Goal: Find specific page/section

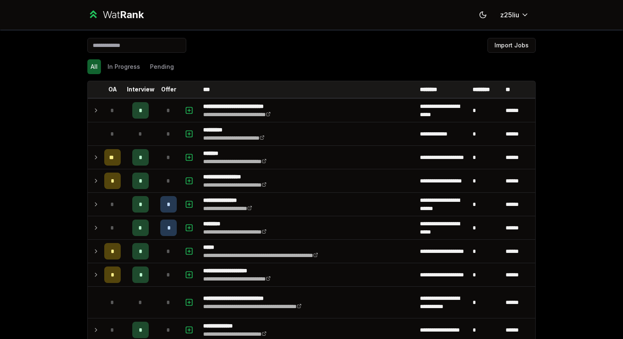
scroll to position [699, 0]
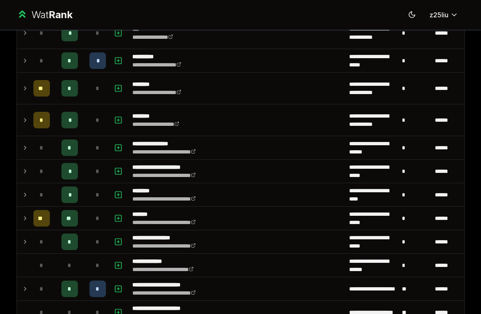
scroll to position [724, 0]
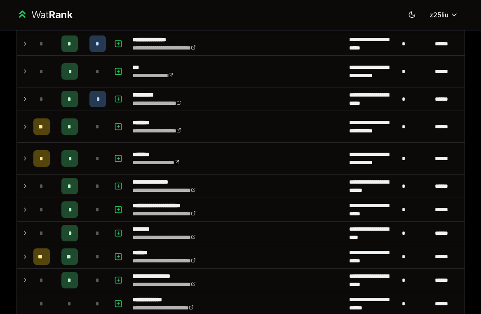
scroll to position [724, 0]
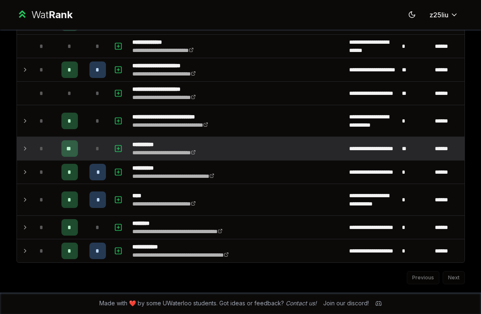
click at [27, 152] on icon at bounding box center [25, 148] width 7 height 10
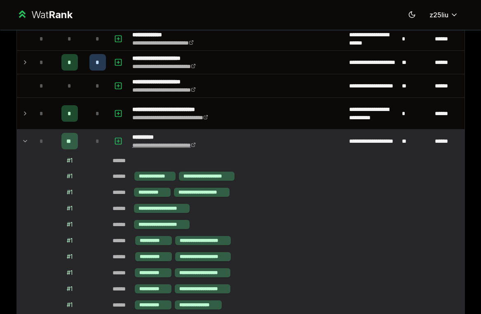
scroll to position [855, 0]
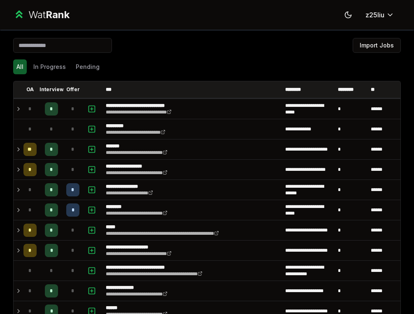
scroll to position [543, 0]
